Goal: Navigation & Orientation: Find specific page/section

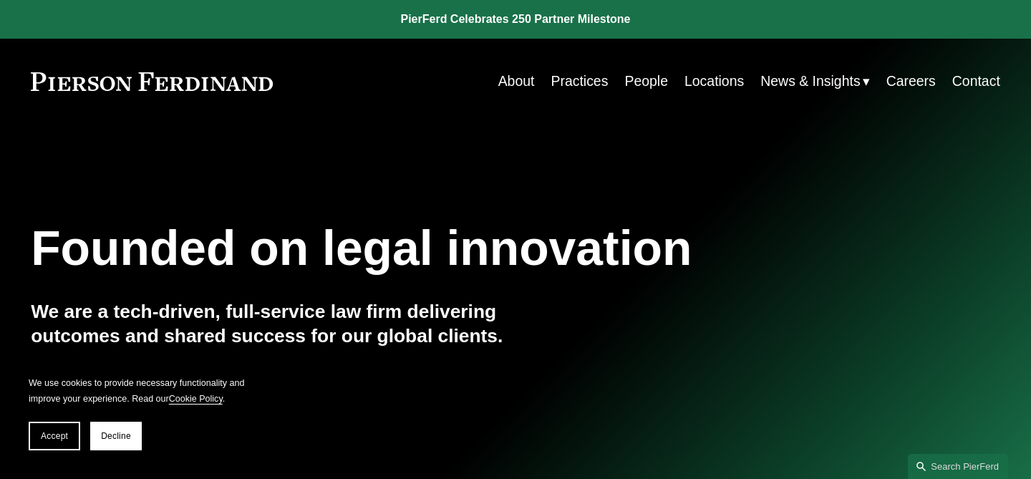
click at [646, 79] on link "People" at bounding box center [646, 81] width 44 height 28
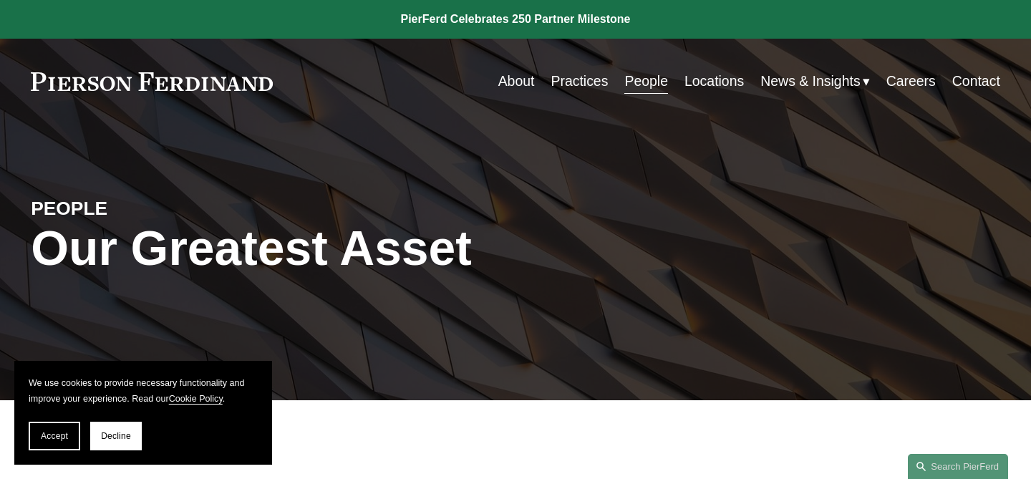
click at [657, 105] on div "Skip to Content About Practices People Locations" at bounding box center [515, 81] width 1031 height 85
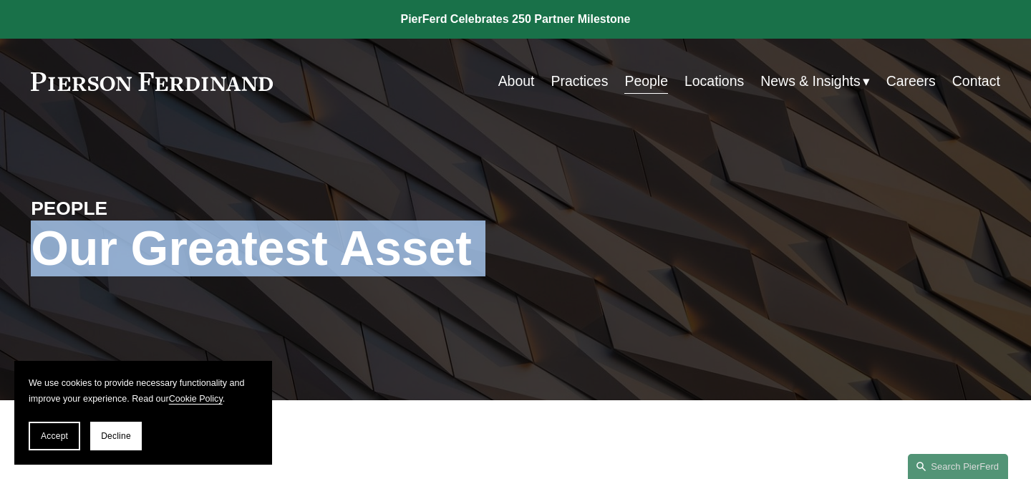
drag, startPoint x: 1013, startPoint y: 52, endPoint x: 1028, endPoint y: -75, distance: 128.3
click at [569, 84] on link "Practices" at bounding box center [579, 81] width 57 height 28
